Goal: Information Seeking & Learning: Learn about a topic

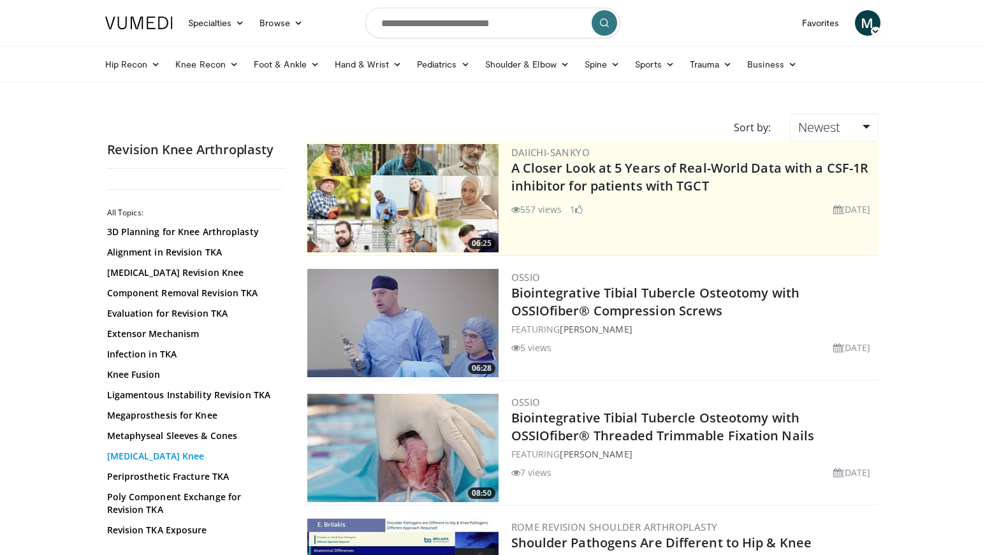
click at [165, 461] on link "Osteolysis Knee" at bounding box center [193, 456] width 172 height 13
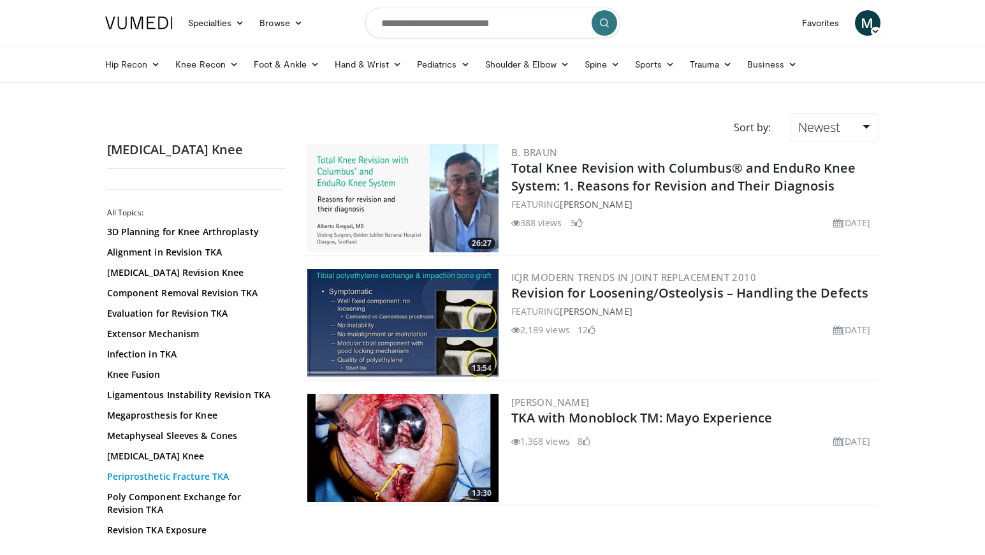
click at [191, 474] on link "Periprosthetic Fracture TKA" at bounding box center [193, 476] width 172 height 13
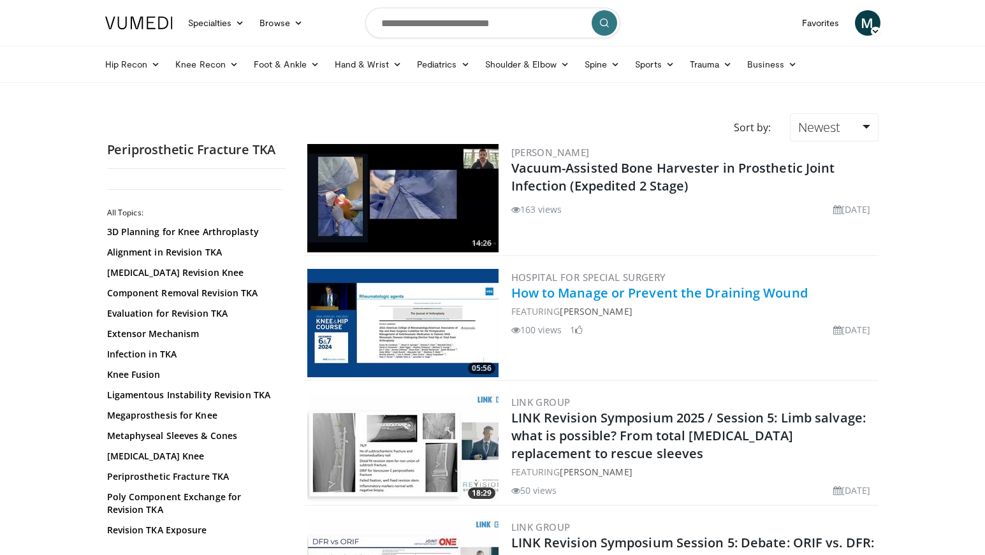
click at [714, 295] on link "How to Manage or Prevent the Draining Wound" at bounding box center [659, 292] width 296 height 17
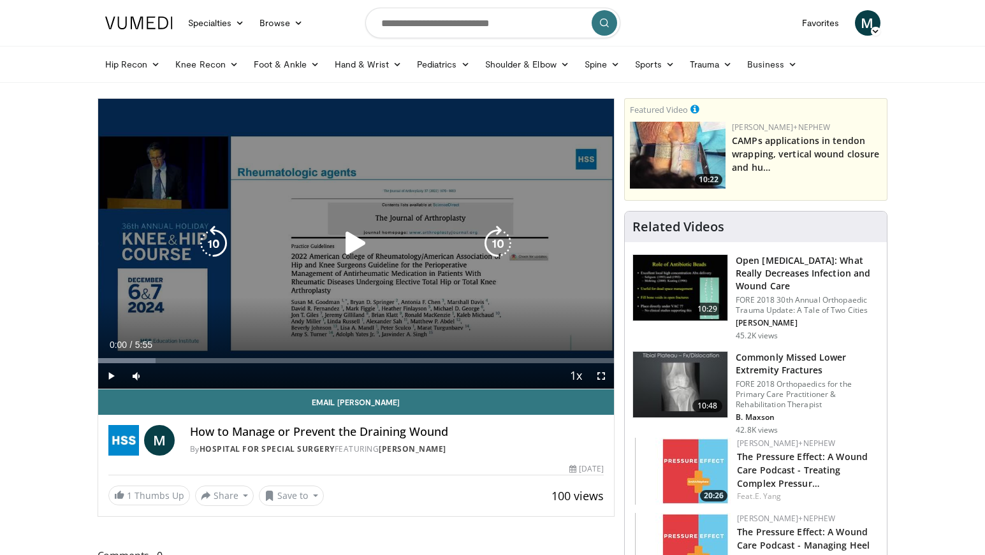
click at [359, 236] on icon "Video Player" at bounding box center [356, 244] width 36 height 36
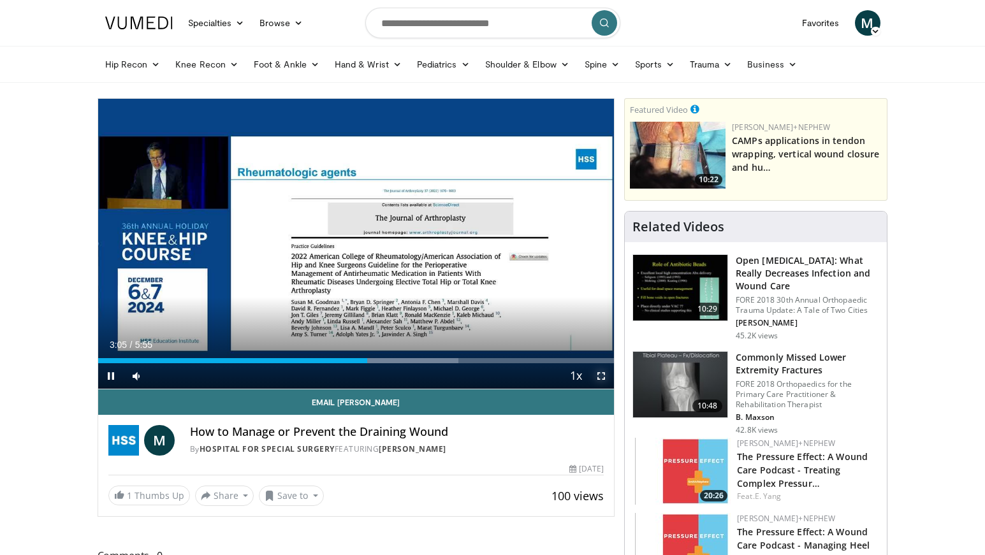
click at [602, 371] on span "Video Player" at bounding box center [600, 375] width 25 height 25
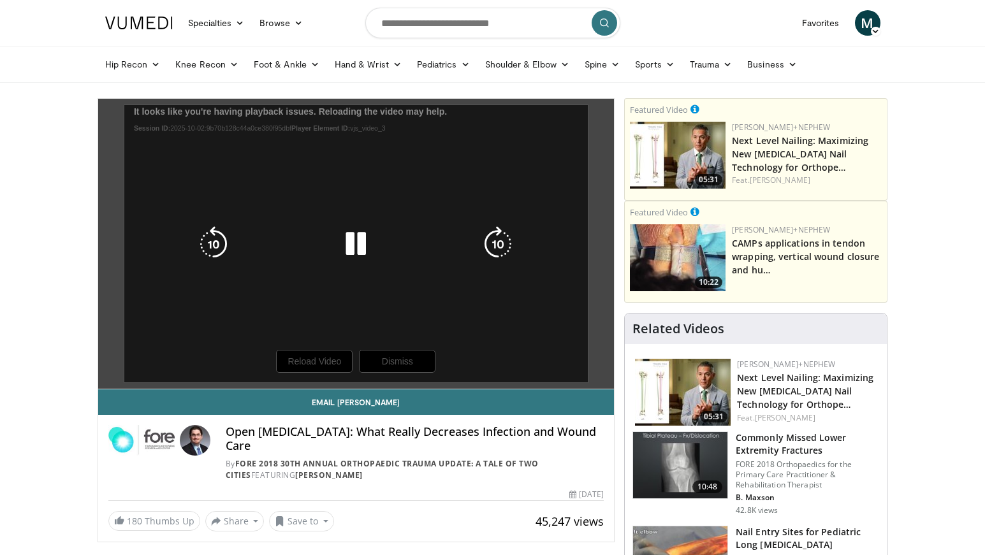
click at [403, 368] on div "10 seconds Tap to unmute" at bounding box center [356, 244] width 516 height 290
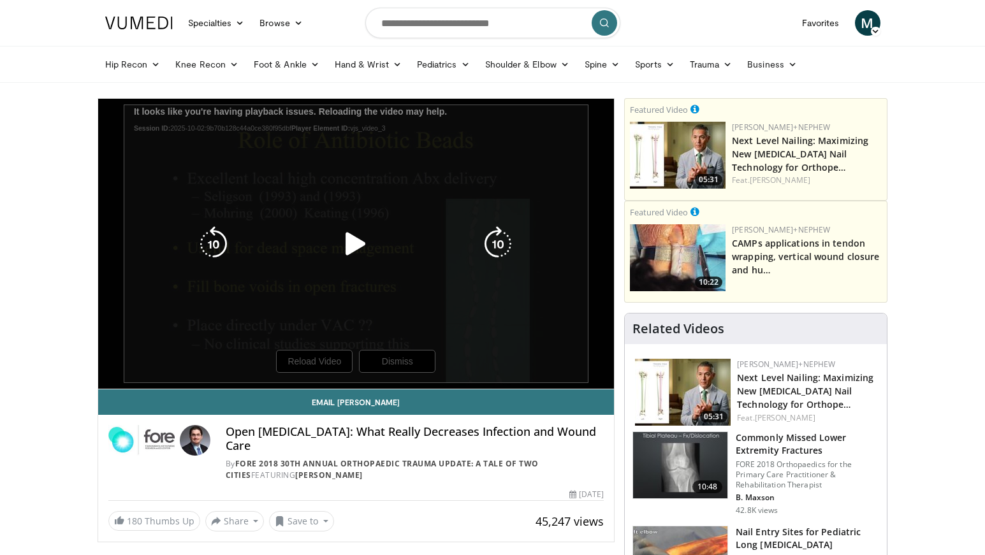
click at [356, 244] on icon "Video Player" at bounding box center [356, 244] width 36 height 36
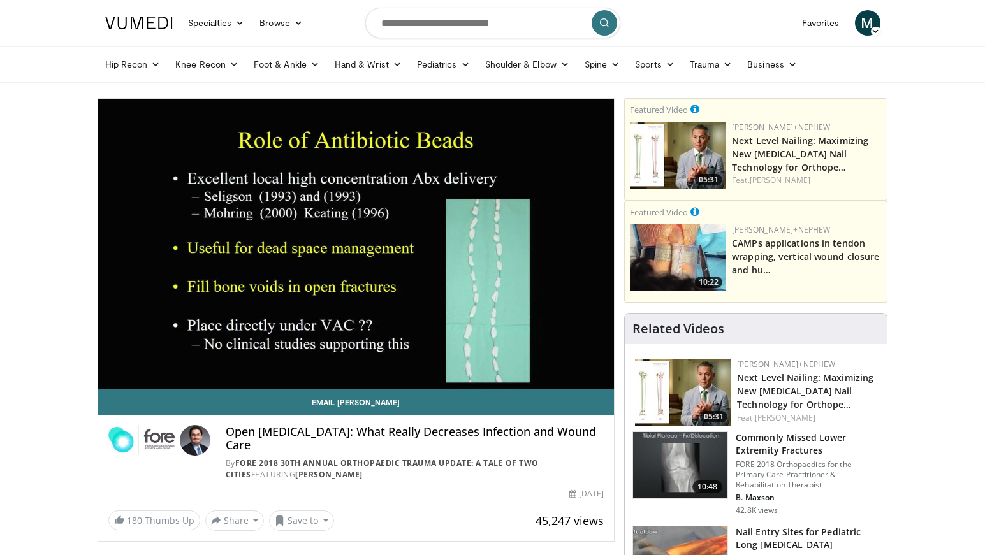
scroll to position [1011, 0]
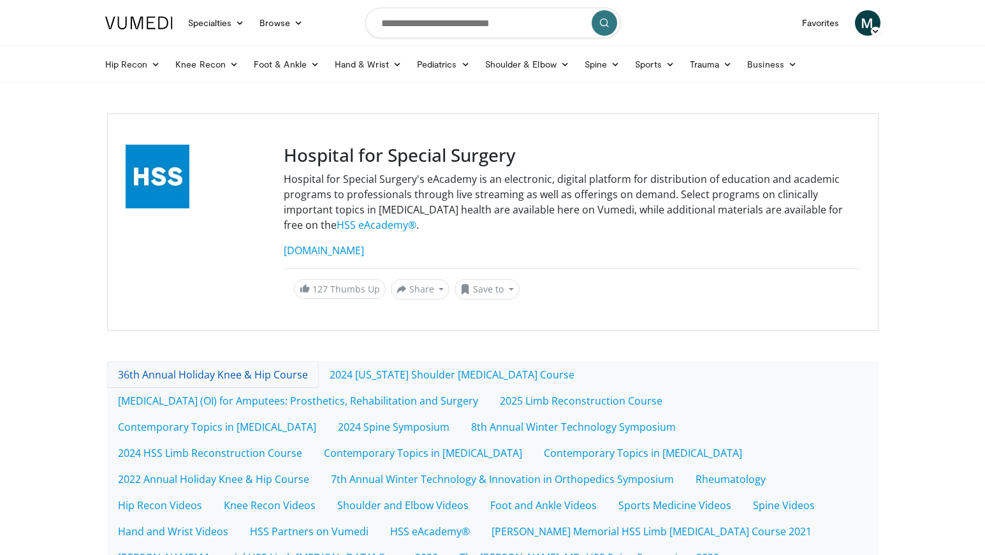
click at [234, 377] on link "36th Annual Holiday Knee & Hip Course" at bounding box center [213, 374] width 212 height 27
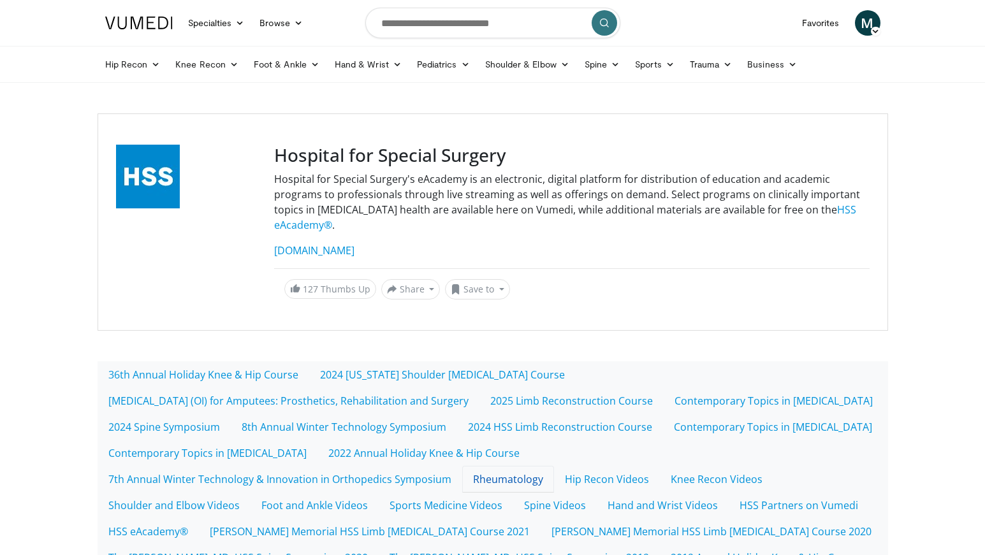
click at [508, 483] on link "Rheumatology" at bounding box center [508, 479] width 92 height 27
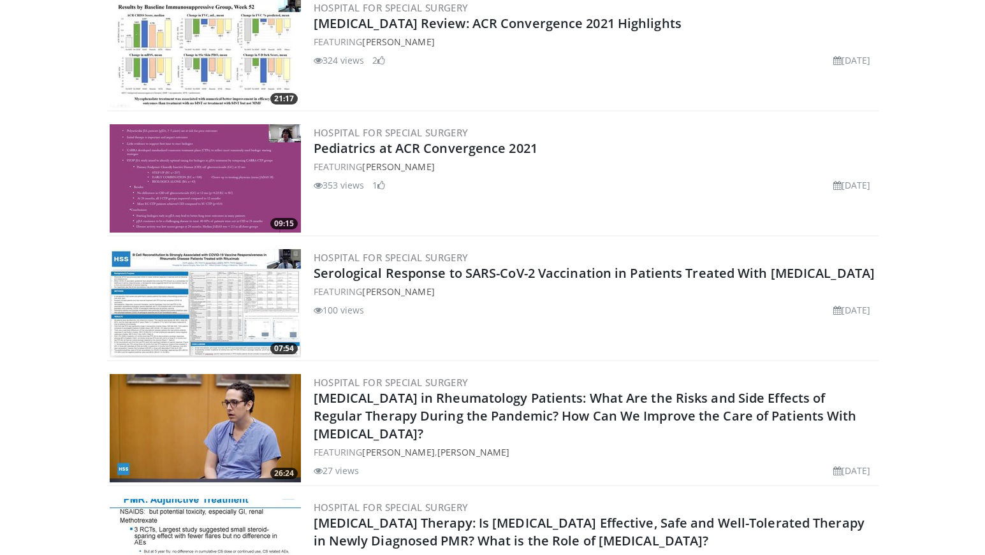
scroll to position [765, 0]
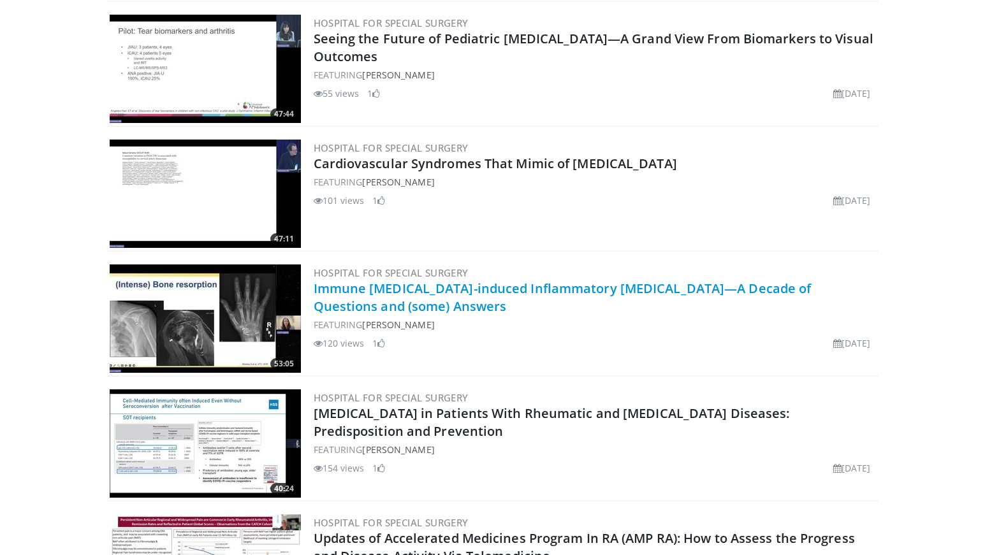
click at [516, 284] on link "Immune [MEDICAL_DATA]-induced Inflammatory [MEDICAL_DATA]—A Decade of Questions…" at bounding box center [563, 297] width 498 height 35
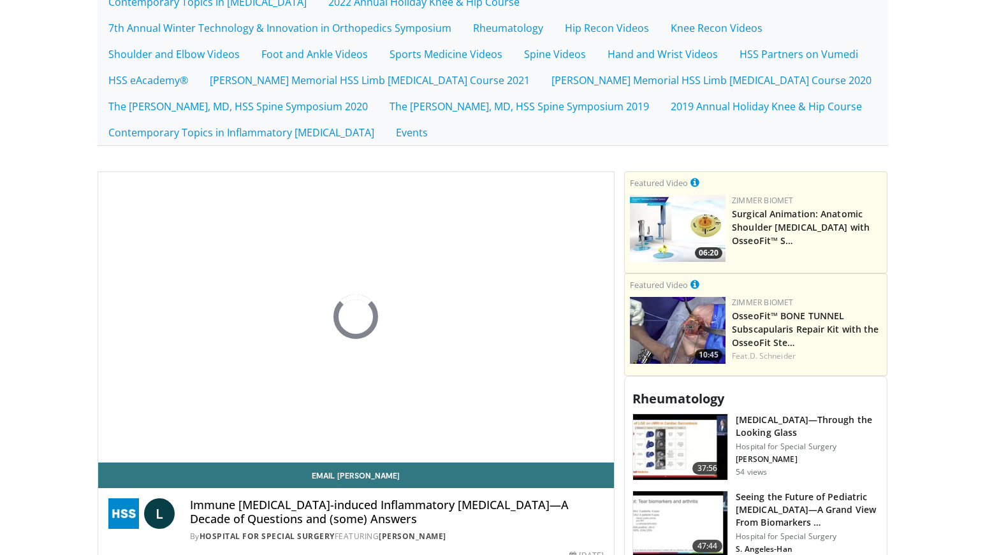
scroll to position [457, 0]
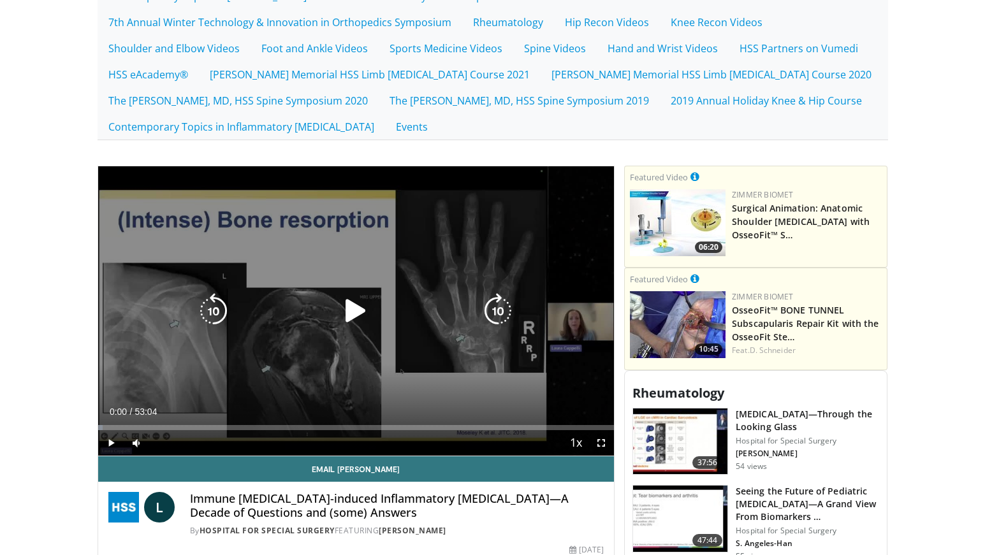
click at [313, 319] on div "Video Player" at bounding box center [356, 310] width 310 height 25
click at [347, 307] on icon "Video Player" at bounding box center [356, 311] width 36 height 36
click at [352, 308] on icon "Video Player" at bounding box center [356, 311] width 36 height 36
click at [349, 306] on icon "Video Player" at bounding box center [356, 311] width 36 height 36
click at [344, 315] on icon "Video Player" at bounding box center [356, 311] width 36 height 36
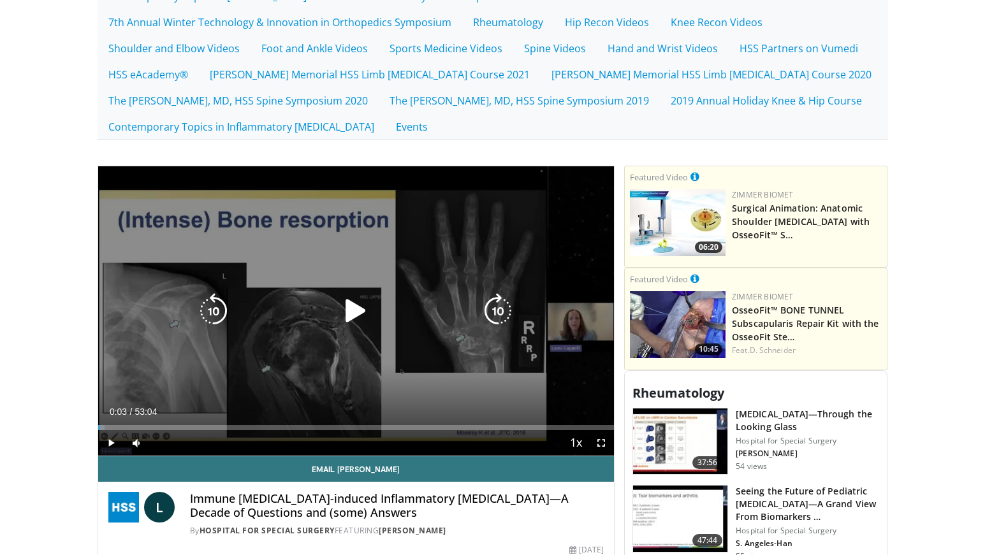
click at [366, 311] on icon "Video Player" at bounding box center [356, 311] width 36 height 36
